Goal: Transaction & Acquisition: Purchase product/service

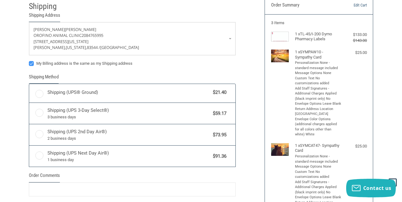
scroll to position [48, 0]
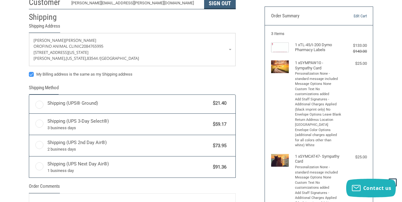
radio input "true"
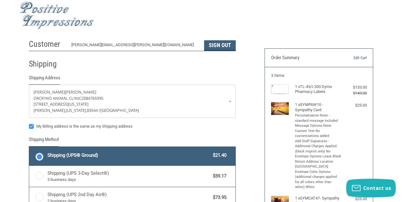
scroll to position [0, 0]
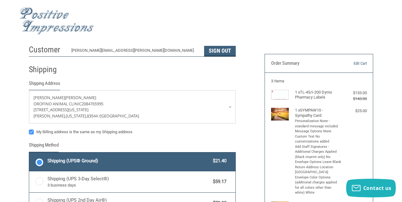
click at [52, 25] on img at bounding box center [57, 21] width 75 height 28
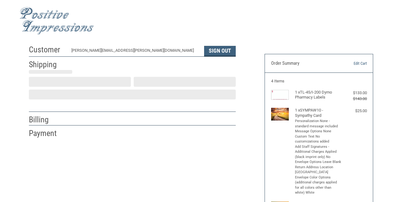
scroll to position [16, 0]
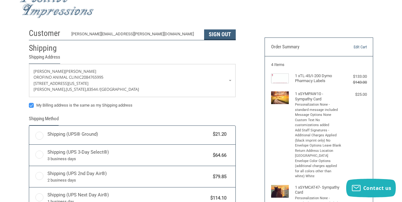
radio input "true"
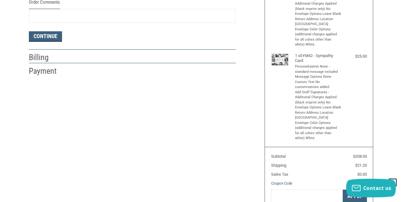
scroll to position [203, 0]
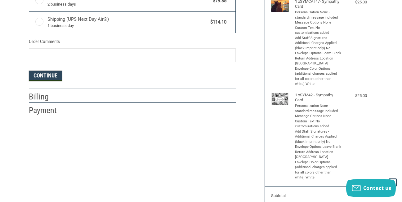
click at [51, 75] on button "Continue" at bounding box center [45, 76] width 33 height 11
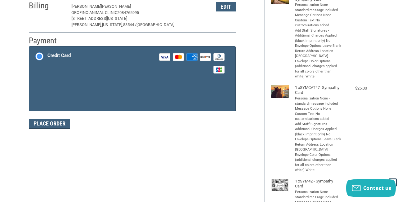
scroll to position [109, 0]
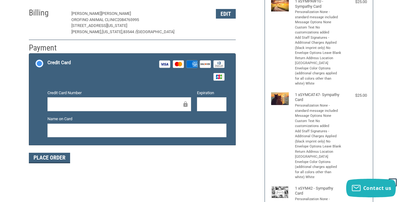
click at [61, 111] on div at bounding box center [120, 105] width 144 height 14
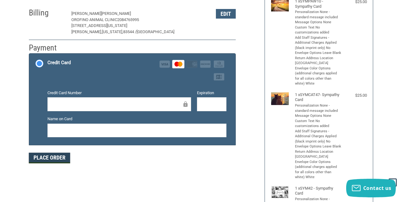
click at [46, 157] on button "Place Order" at bounding box center [49, 158] width 41 height 11
